Goal: Transaction & Acquisition: Subscribe to service/newsletter

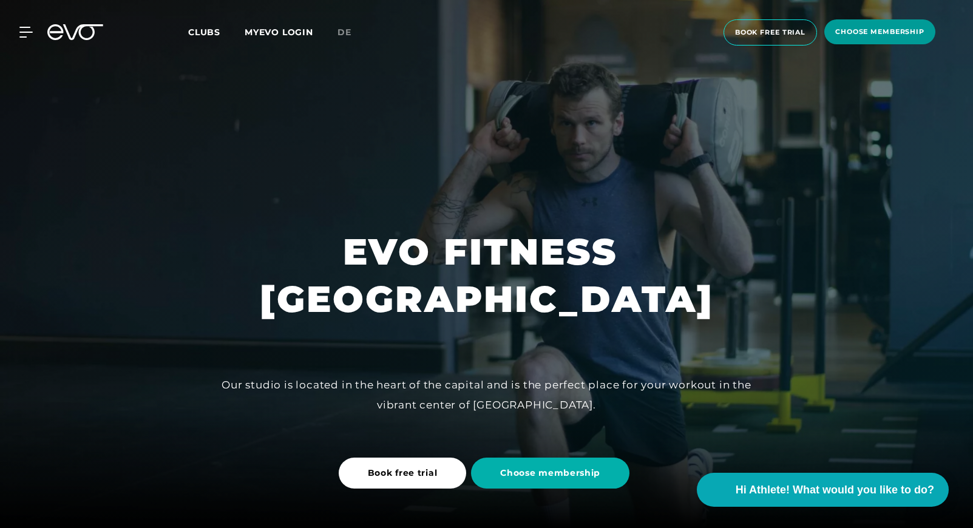
click at [891, 41] on span "choose membership" at bounding box center [879, 31] width 111 height 25
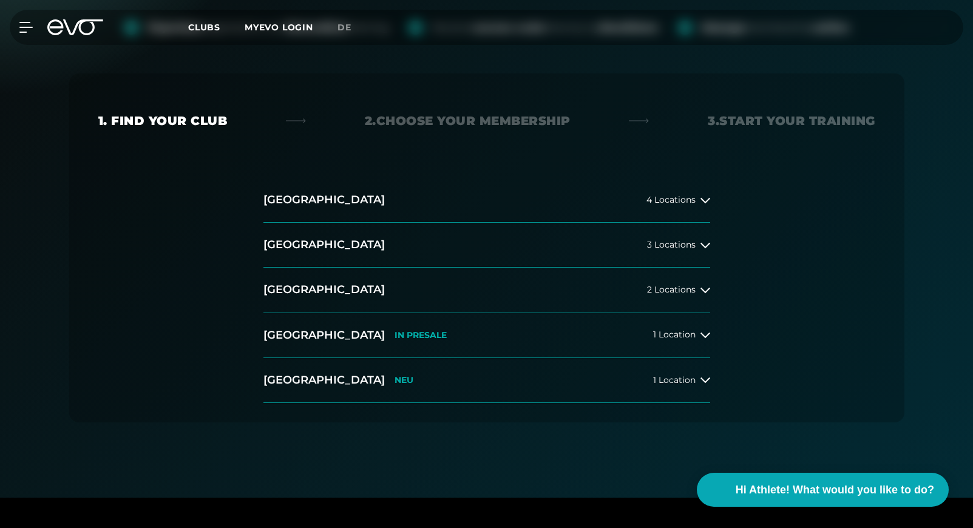
scroll to position [277, 0]
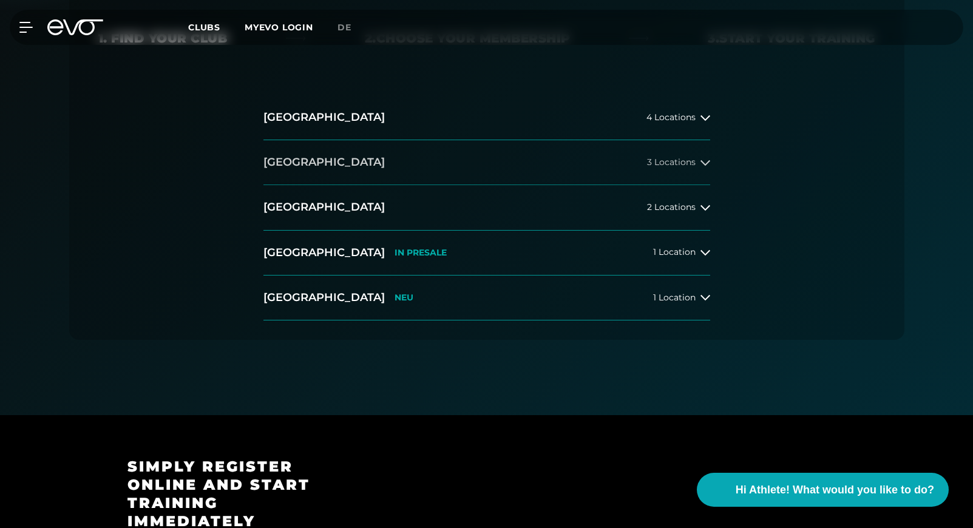
click at [672, 159] on span "3 Locations" at bounding box center [671, 162] width 49 height 9
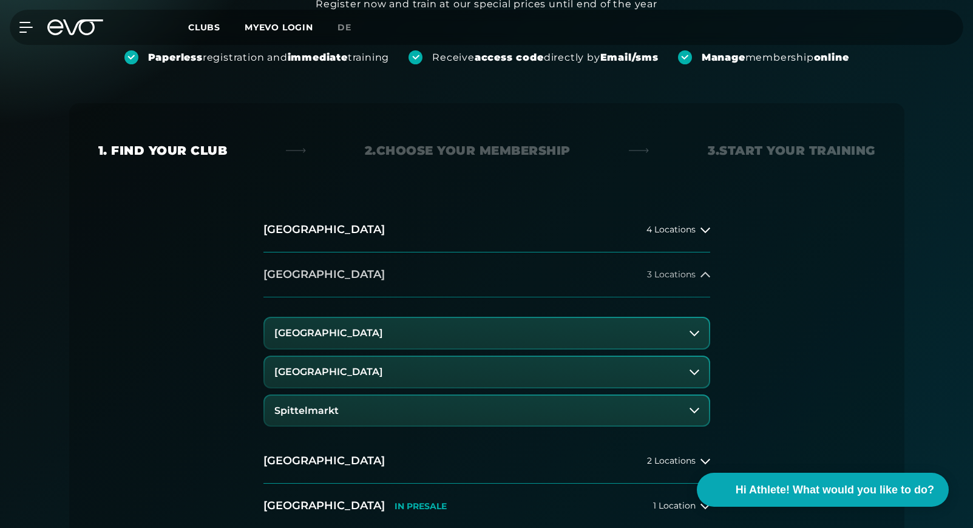
scroll to position [173, 0]
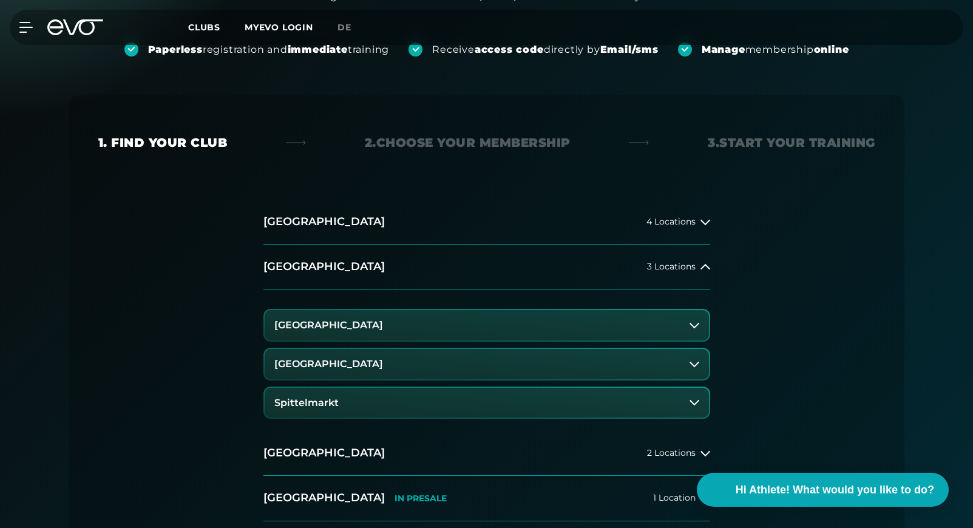
click at [378, 327] on h3 "[GEOGRAPHIC_DATA]" at bounding box center [328, 325] width 109 height 11
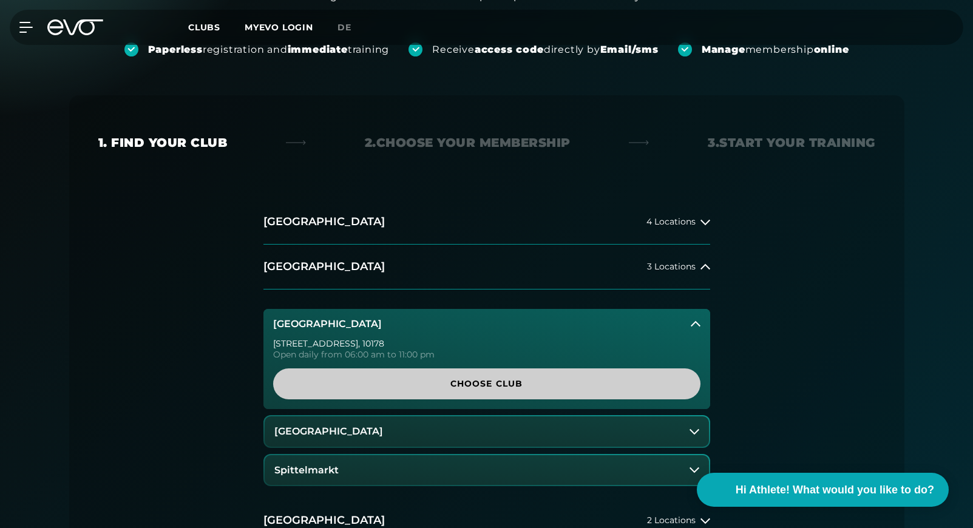
click at [459, 379] on span "Choose Club" at bounding box center [486, 384] width 369 height 13
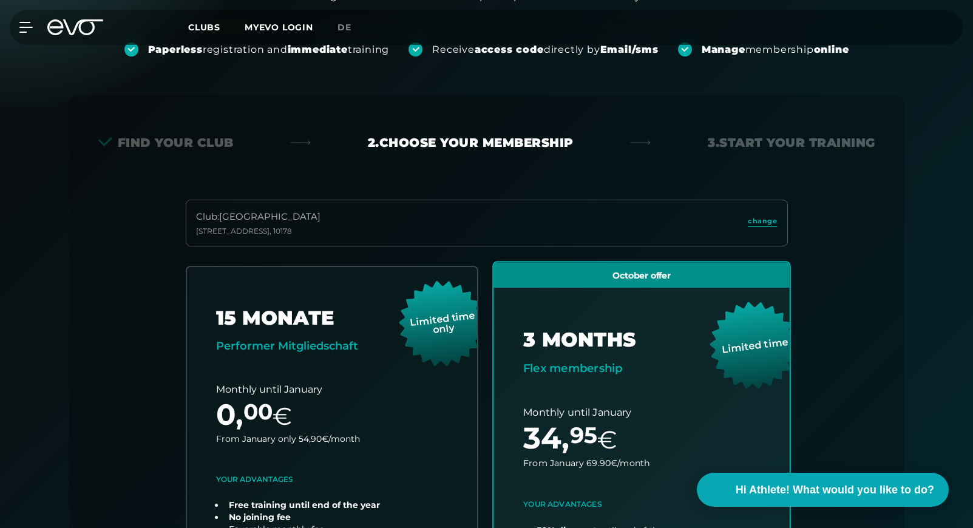
scroll to position [268, 0]
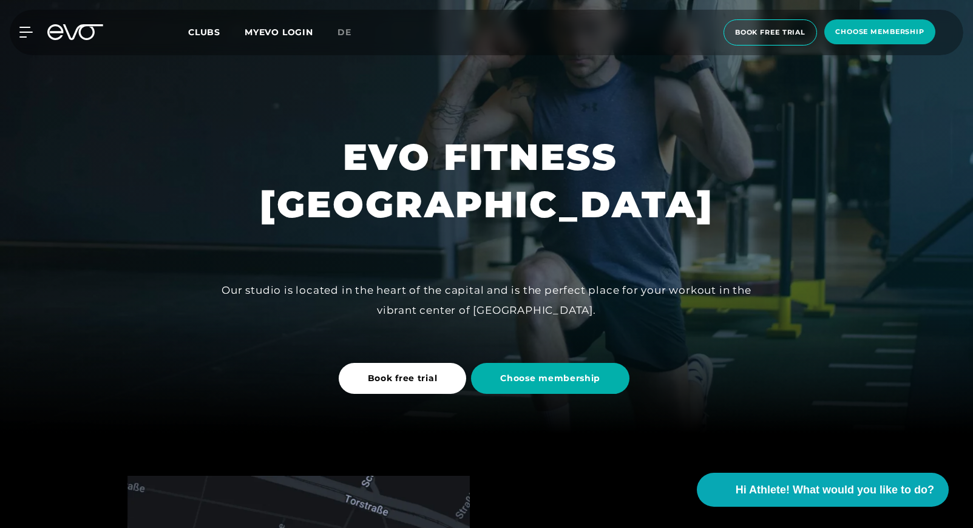
scroll to position [226, 0]
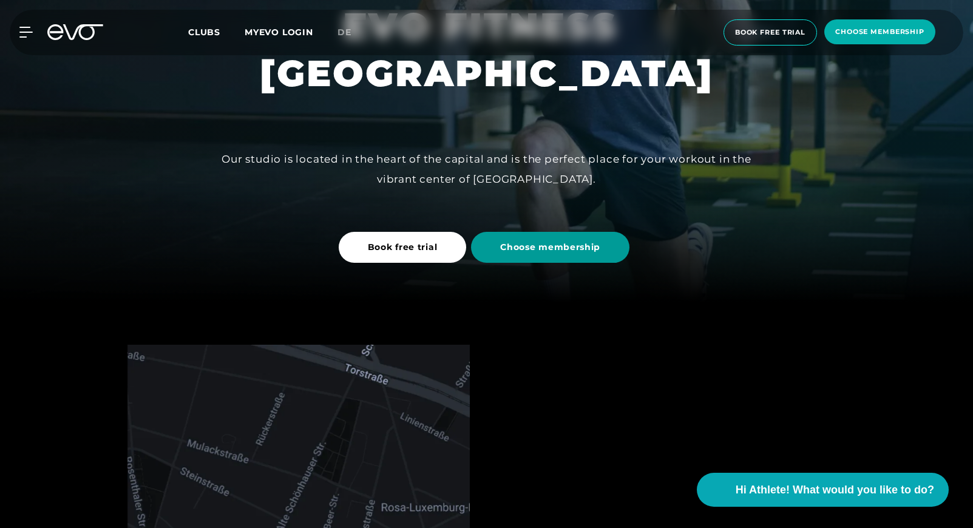
click at [539, 246] on span "Choose membership" at bounding box center [550, 247] width 100 height 13
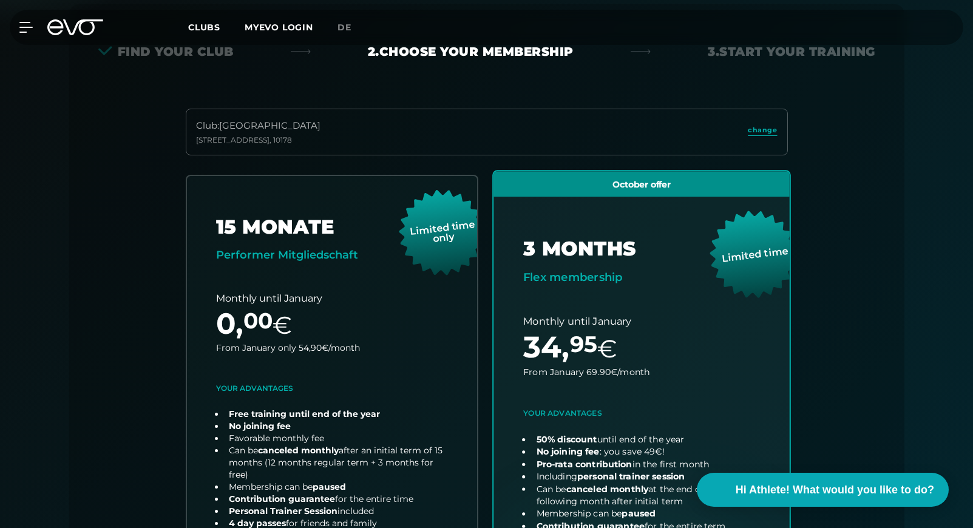
scroll to position [268, 0]
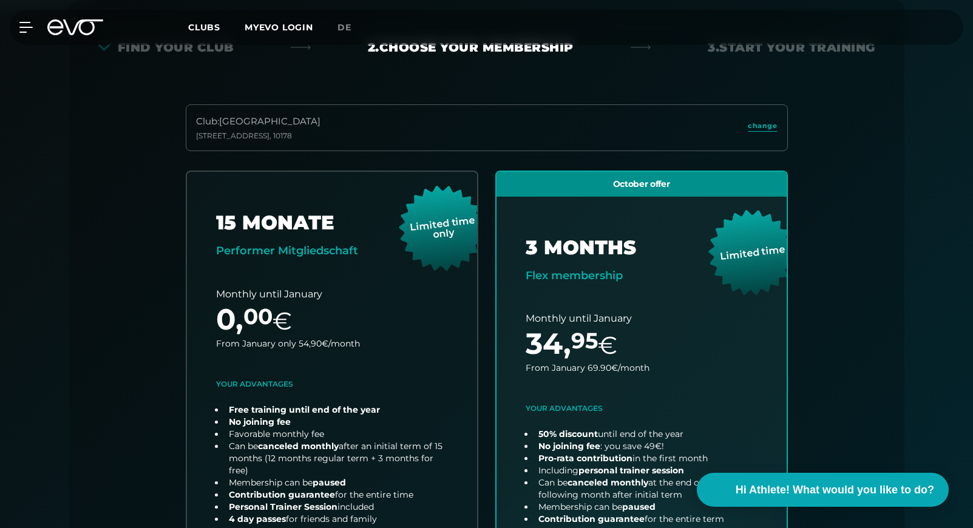
click at [758, 132] on link "change" at bounding box center [762, 128] width 29 height 14
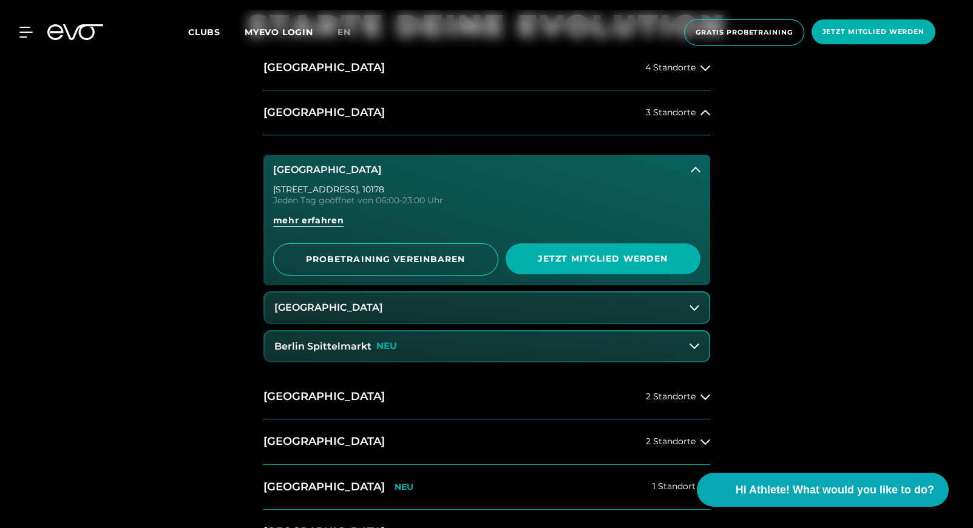
scroll to position [595, 0]
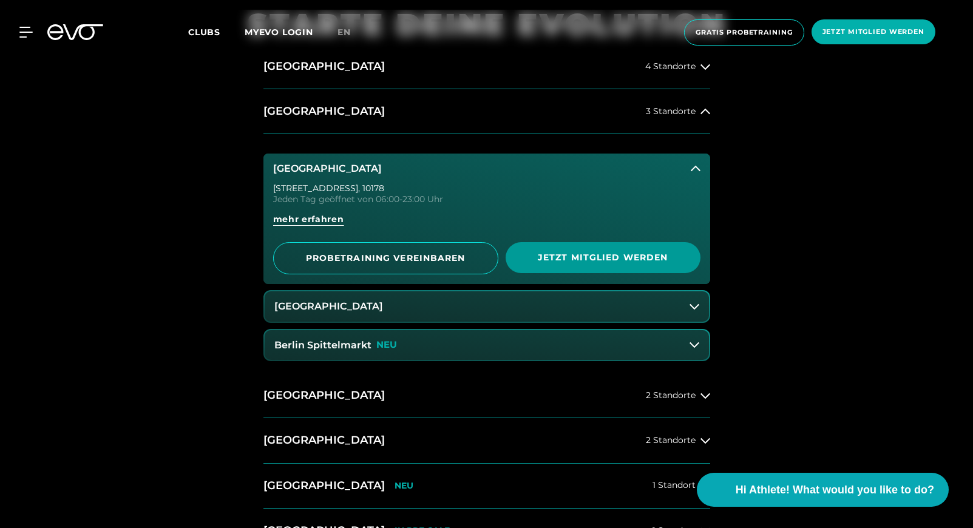
click at [591, 263] on span "Jetzt Mitglied werden" at bounding box center [603, 257] width 195 height 31
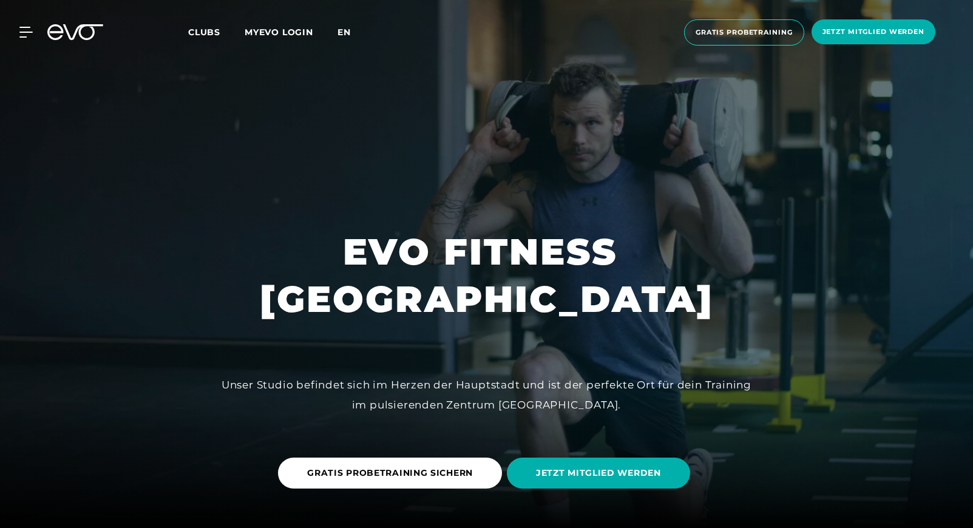
click at [349, 32] on span "en" at bounding box center [344, 32] width 13 height 11
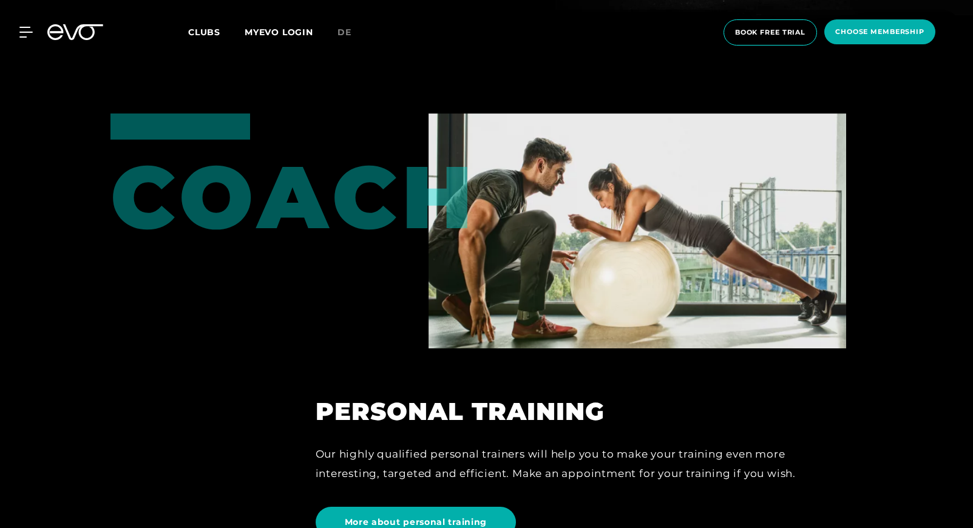
scroll to position [3092, 0]
